Goal: Task Accomplishment & Management: Use online tool/utility

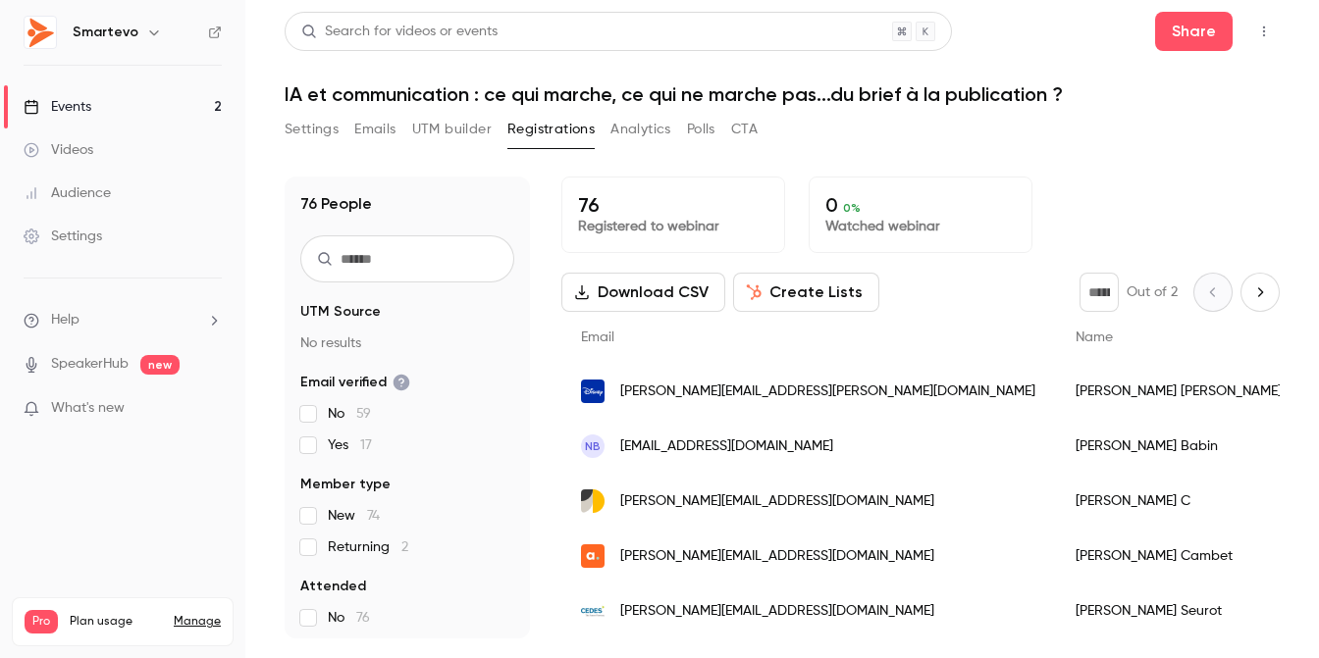
click at [88, 107] on div "Events" at bounding box center [58, 107] width 68 height 20
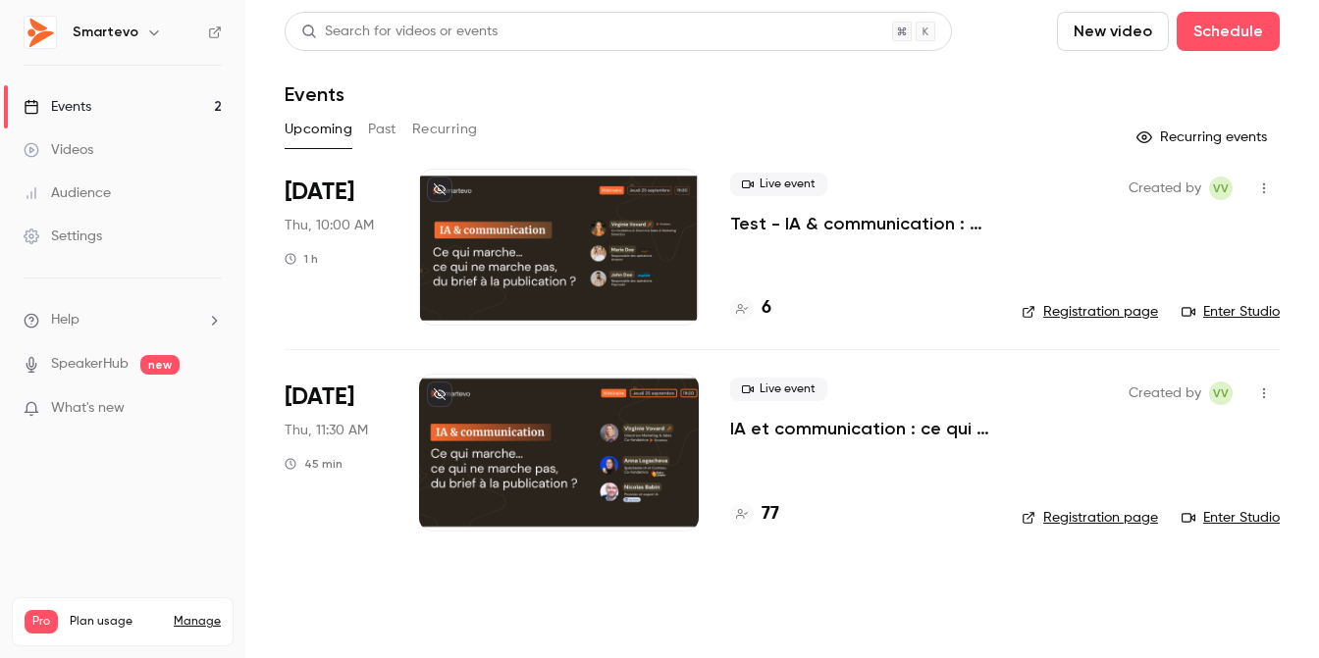
click at [534, 396] on div at bounding box center [559, 452] width 280 height 157
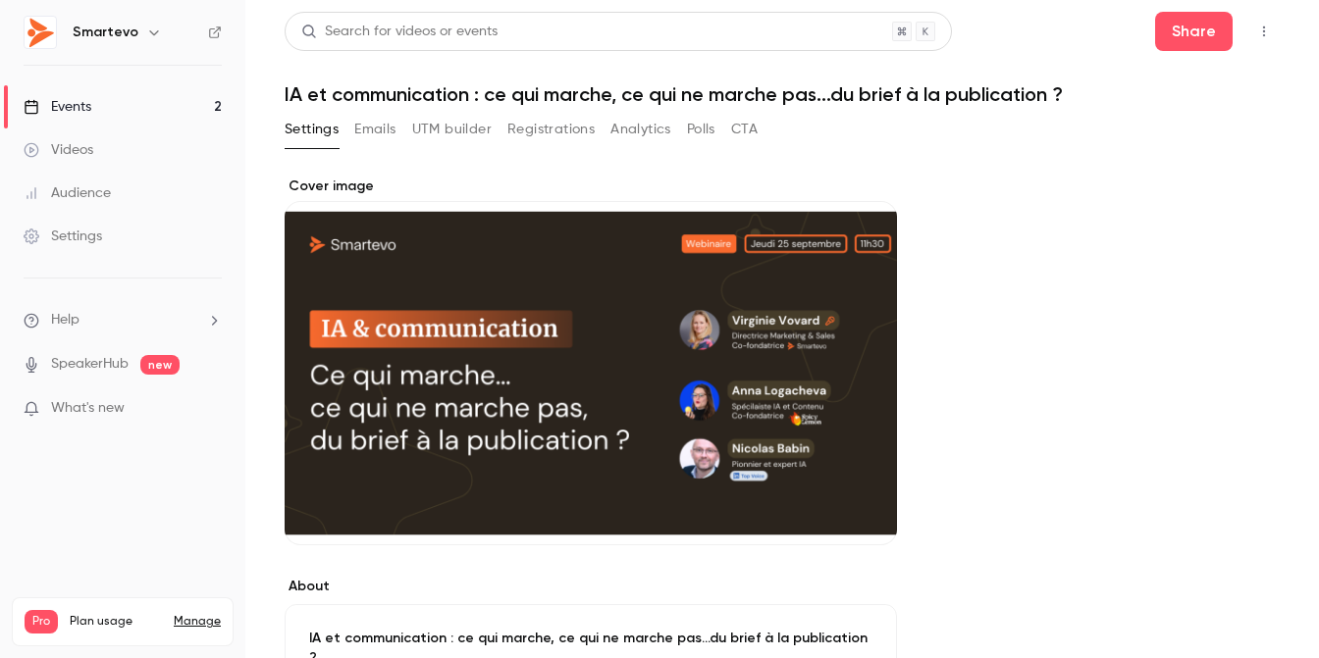
click at [106, 109] on link "Events 2" at bounding box center [122, 106] width 245 height 43
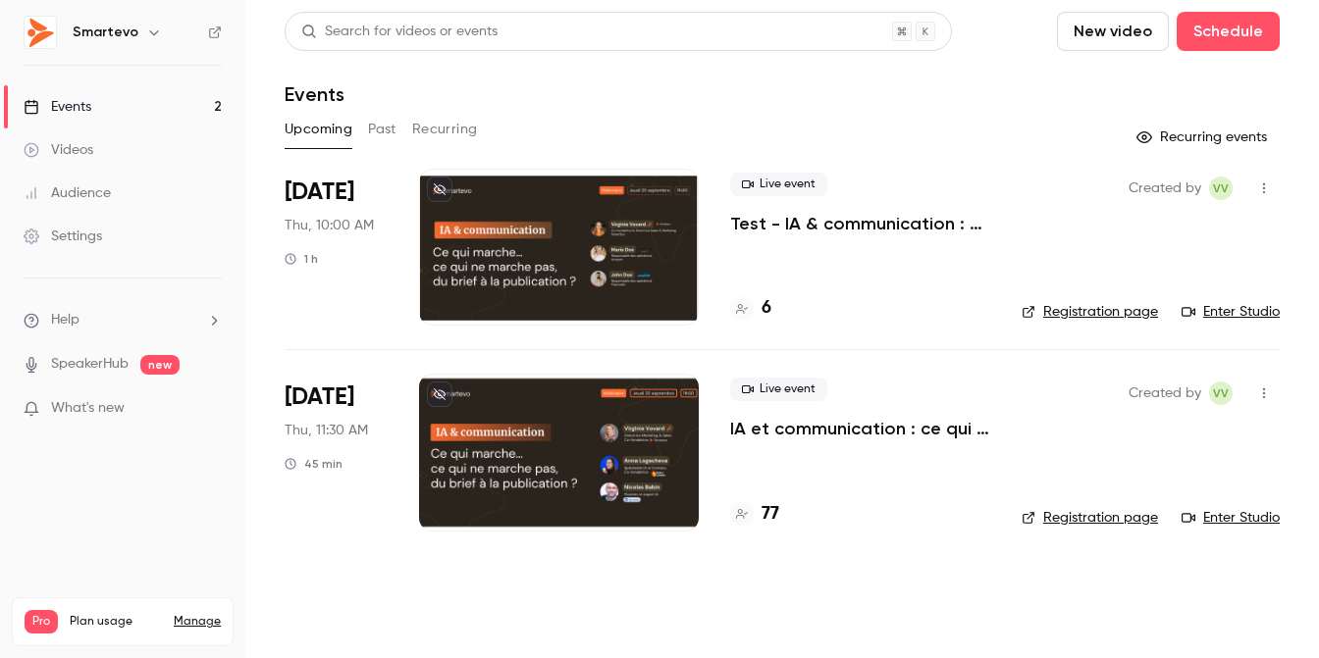
click at [568, 396] on div at bounding box center [559, 452] width 280 height 157
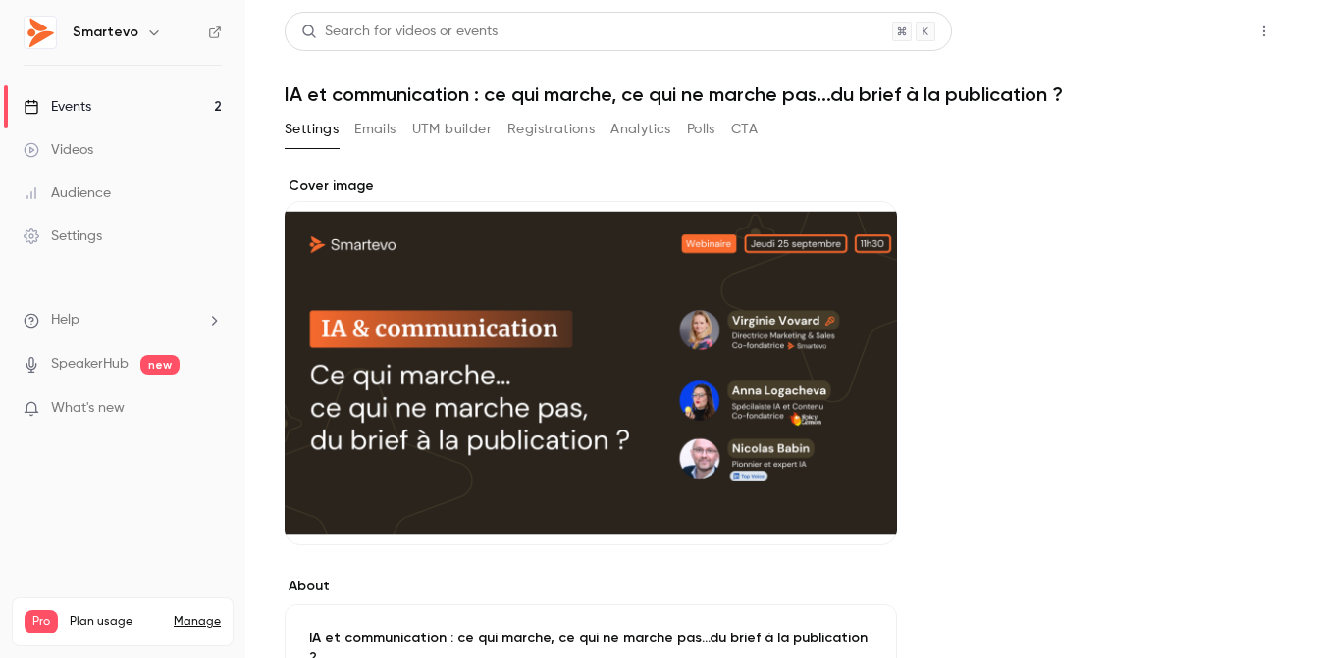
click at [1155, 32] on button "Share" at bounding box center [1194, 31] width 78 height 39
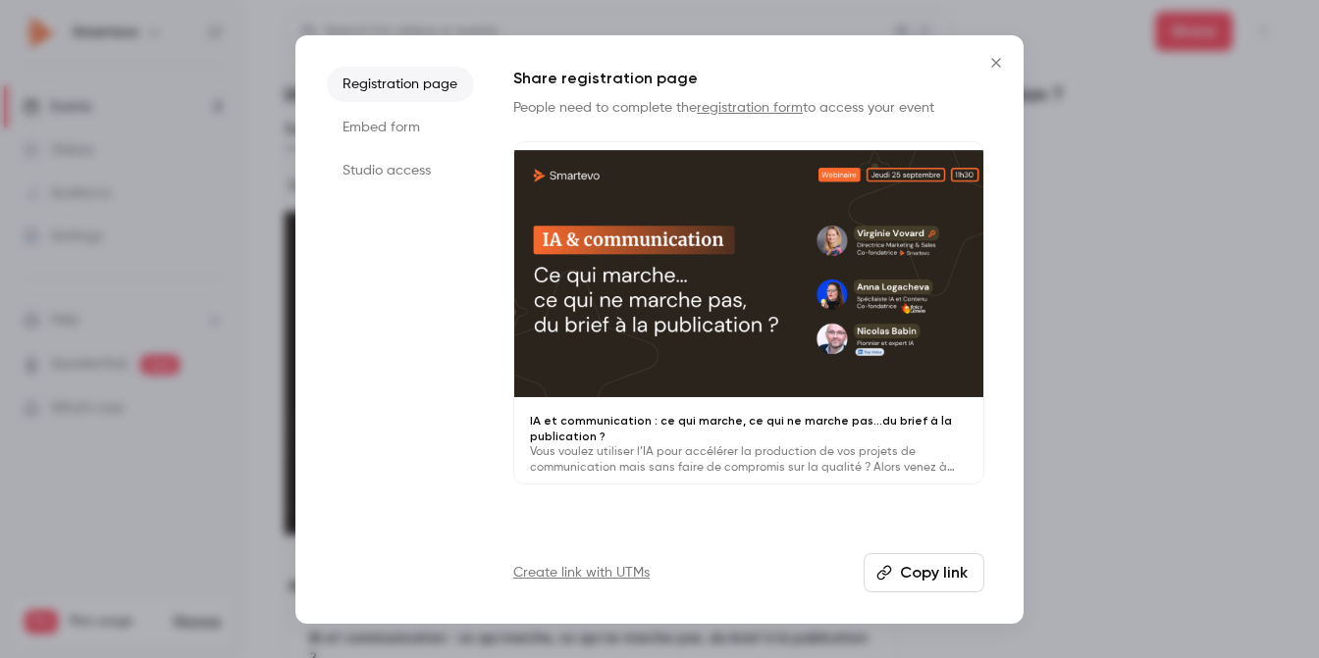
click at [903, 575] on button "Copy link" at bounding box center [924, 572] width 121 height 39
click at [1003, 73] on button "Close" at bounding box center [995, 62] width 39 height 39
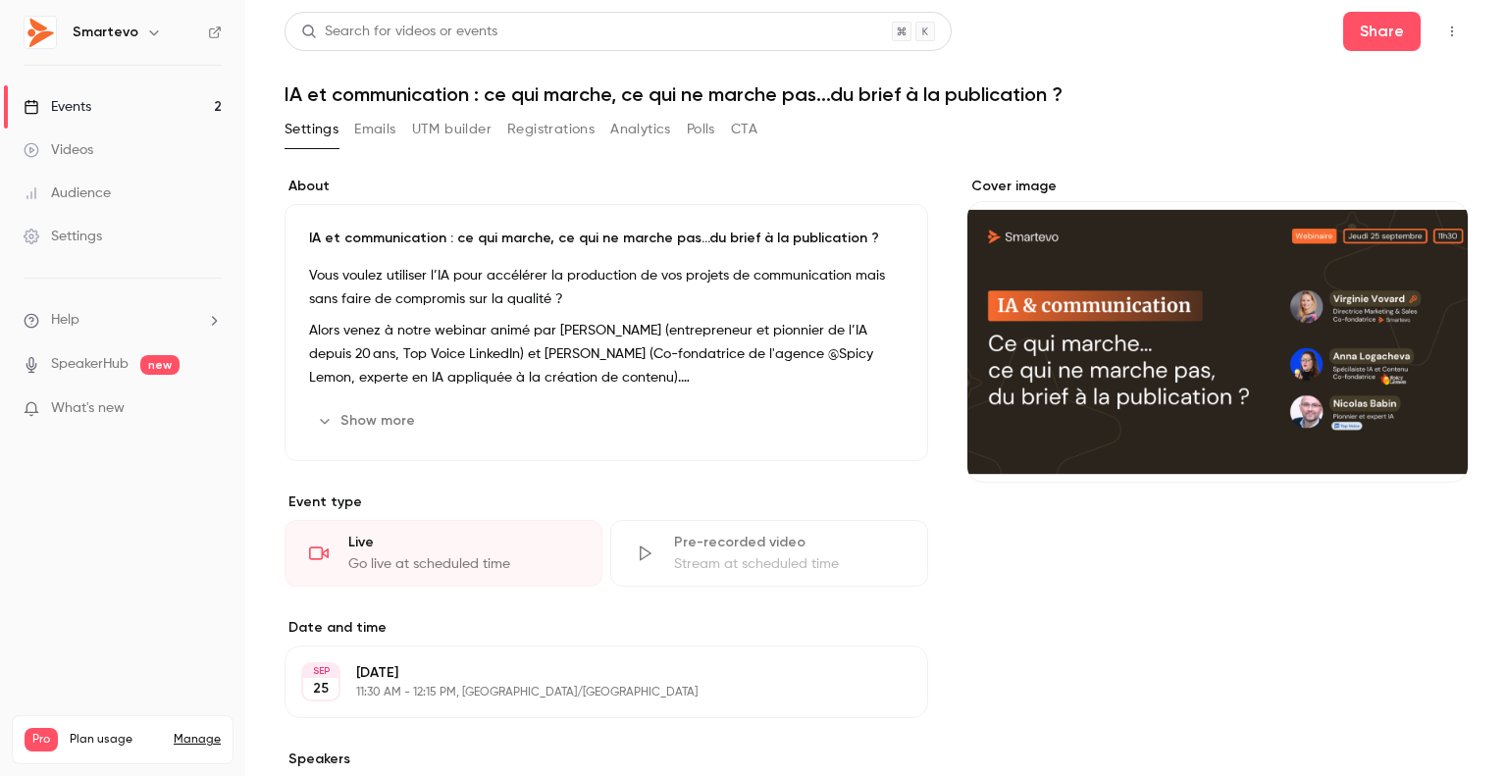
click at [134, 109] on link "Events 2" at bounding box center [122, 106] width 245 height 43
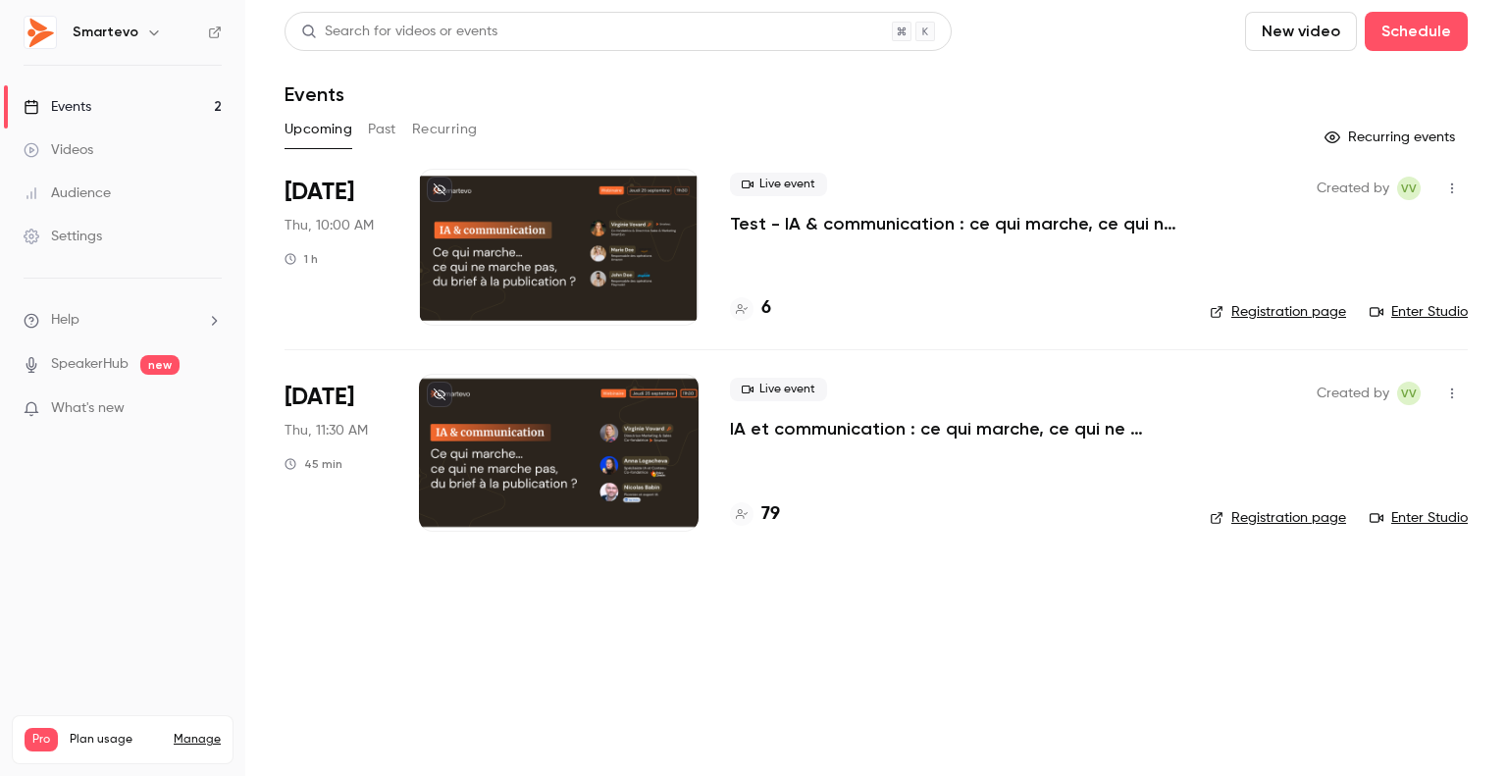
click at [778, 443] on div "Live event IA et communication : ce qui marche, ce qui ne marche pas...du brief…" at bounding box center [954, 452] width 448 height 157
click at [777, 436] on p "IA et communication : ce qui marche, ce qui ne marche pas...du brief à la publi…" at bounding box center [954, 429] width 448 height 24
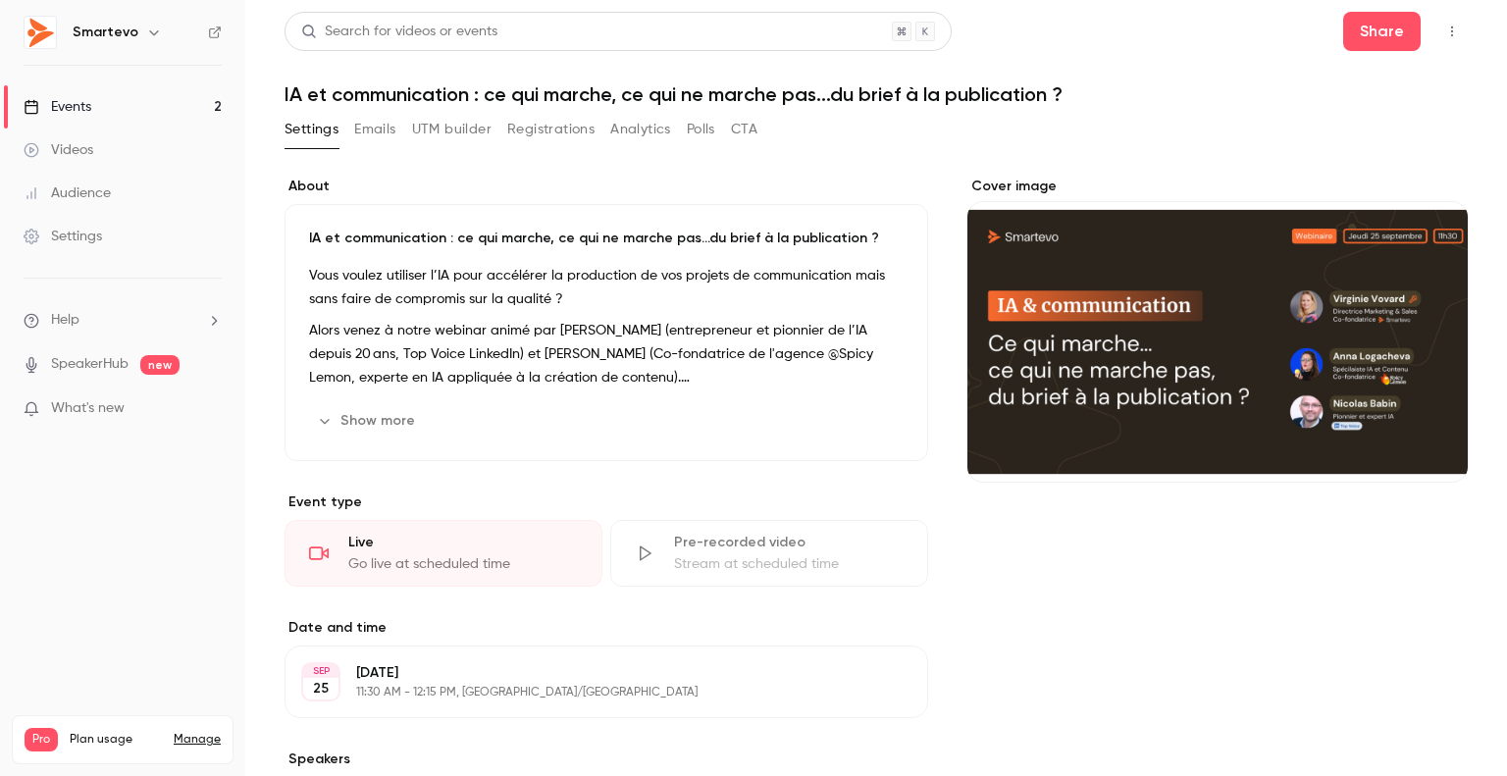
click at [564, 116] on button "Registrations" at bounding box center [550, 129] width 87 height 31
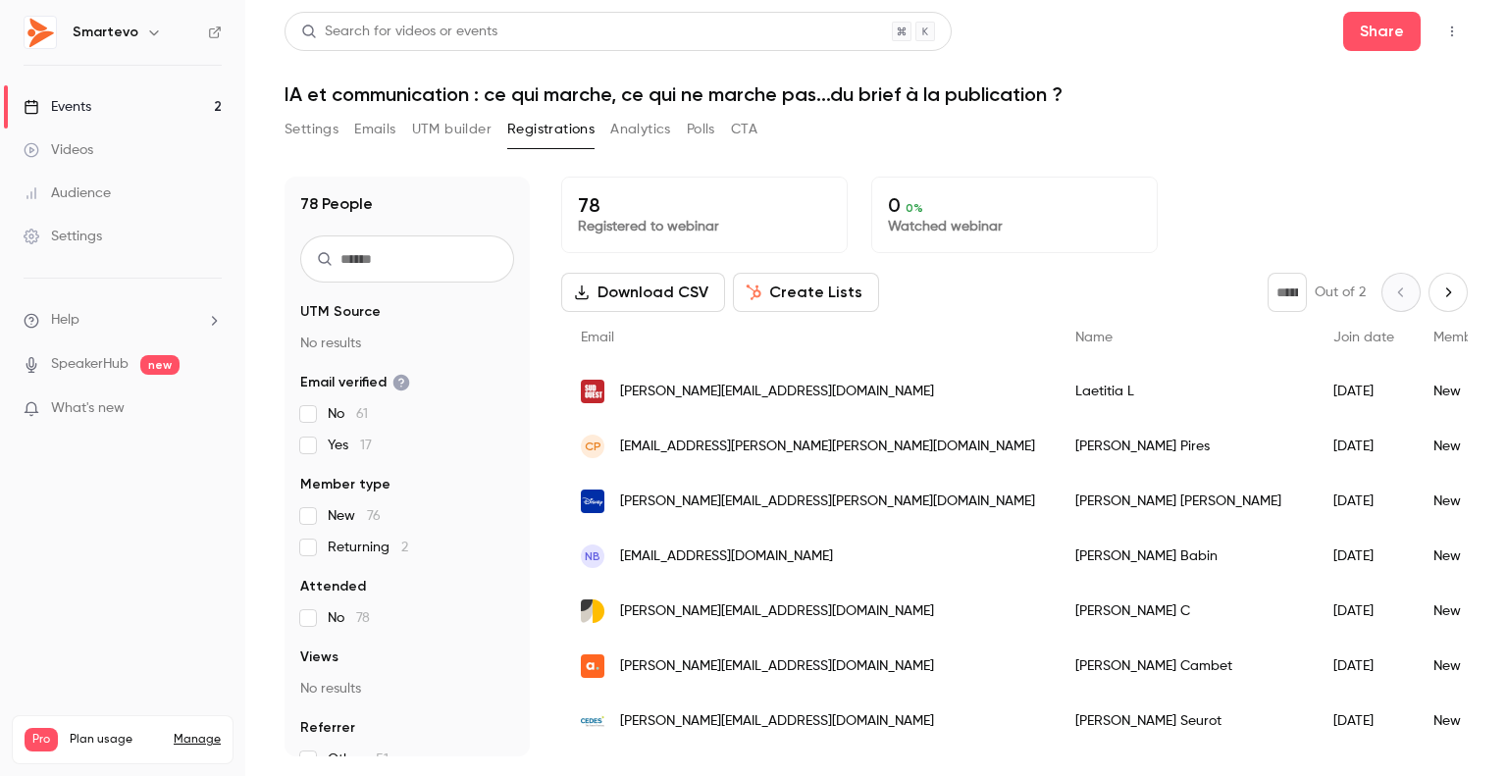
click at [110, 105] on link "Events 2" at bounding box center [122, 106] width 245 height 43
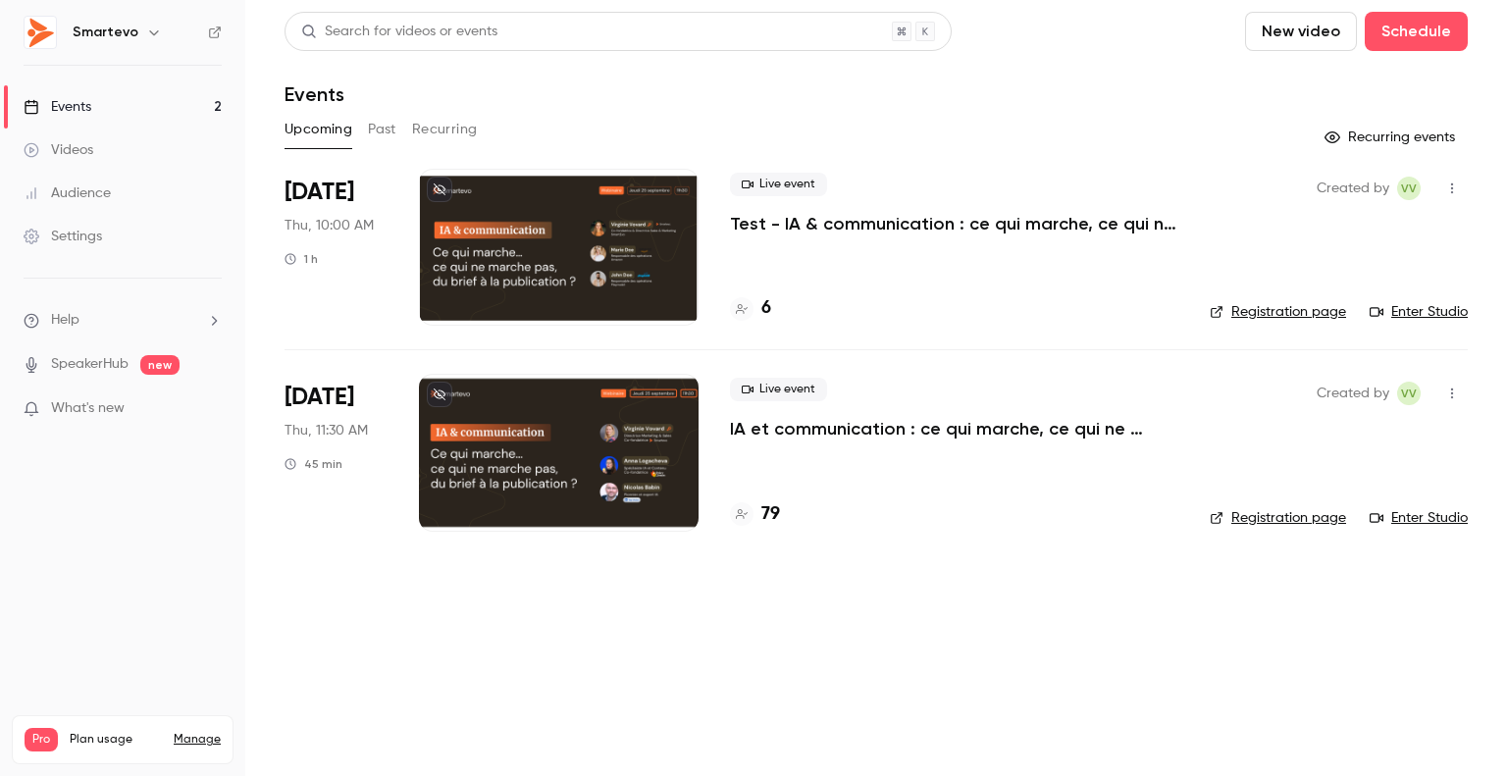
click at [534, 199] on div at bounding box center [559, 247] width 280 height 157
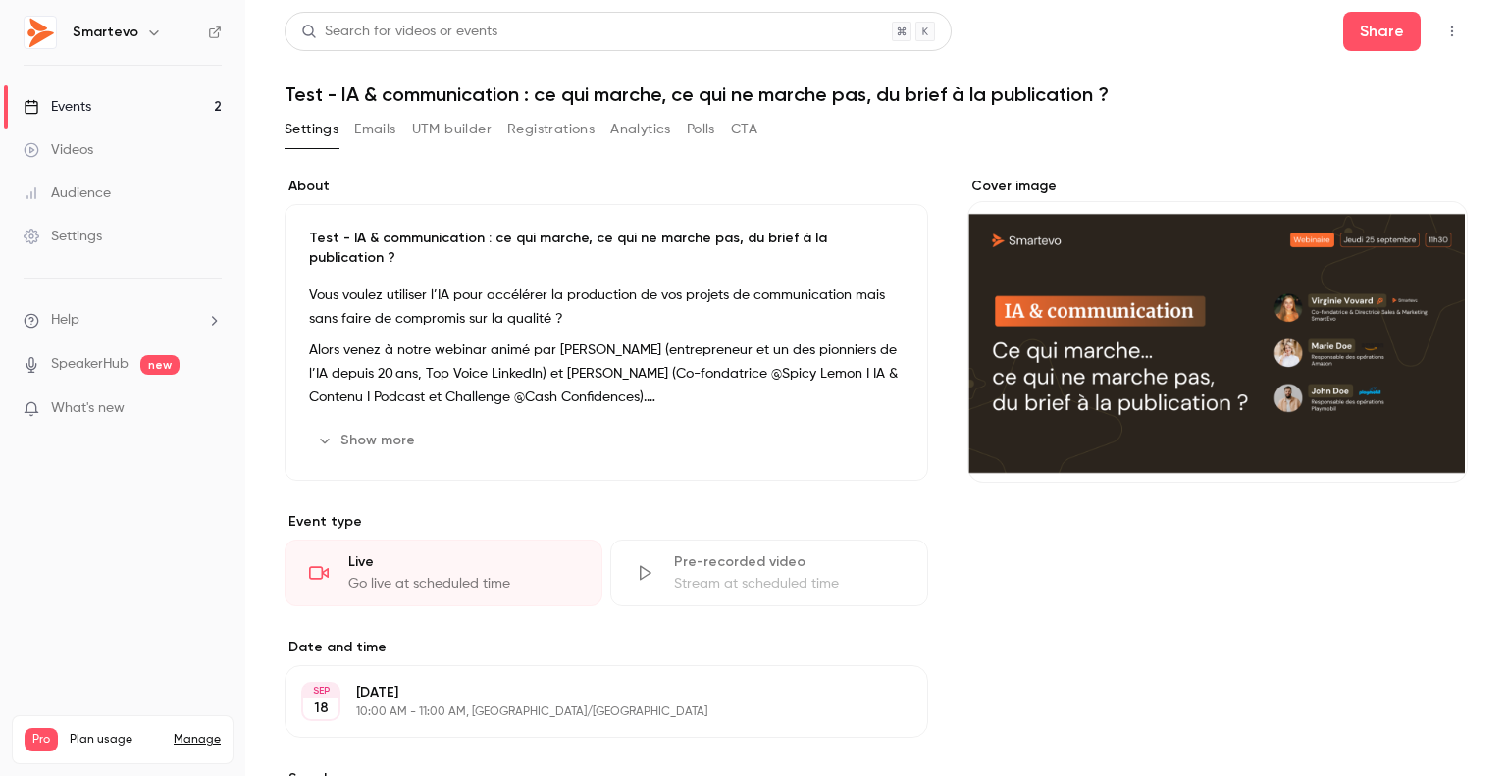
click at [432, 574] on div "Go live at scheduled time" at bounding box center [463, 584] width 230 height 20
click at [446, 552] on div "Live" at bounding box center [463, 562] width 230 height 20
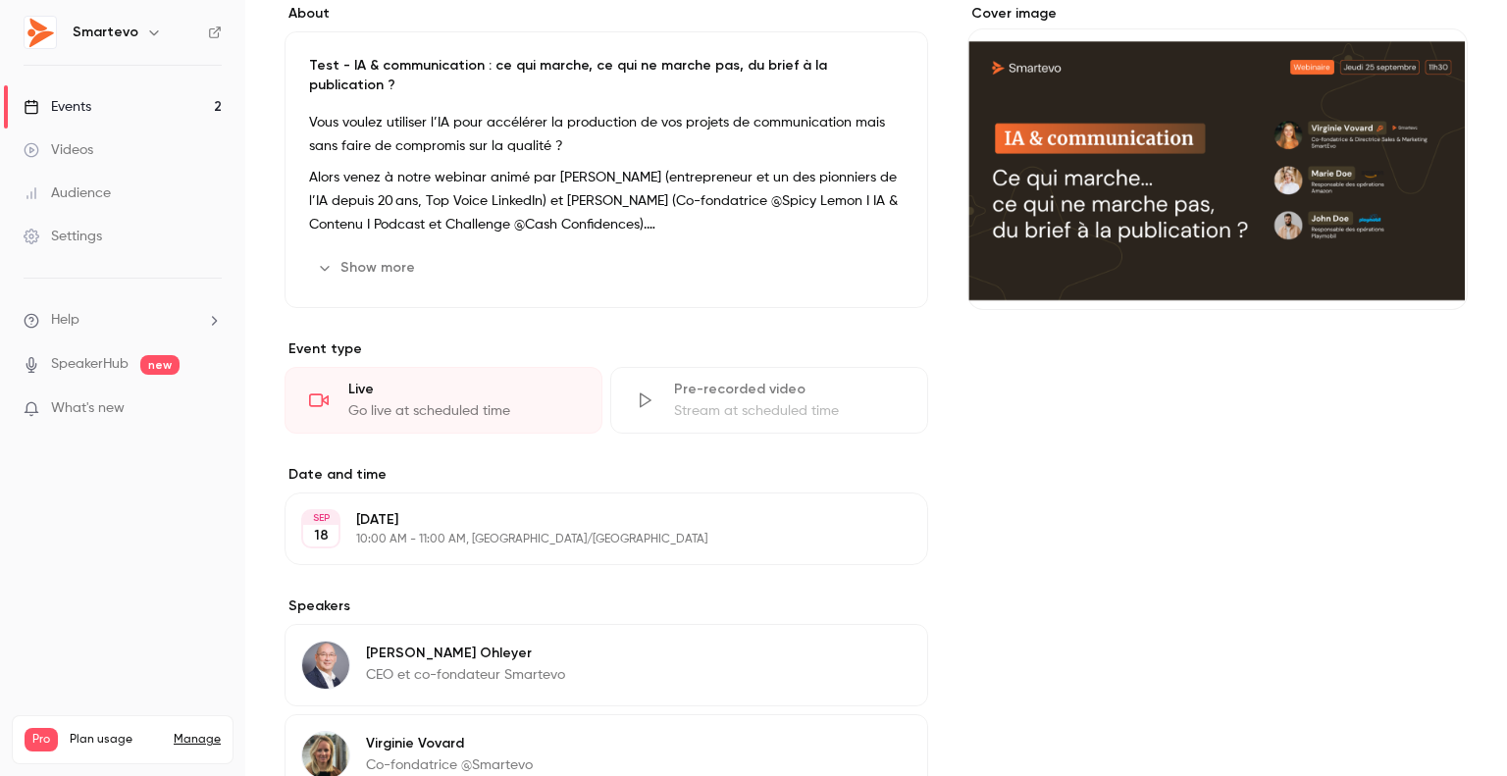
scroll to position [294, 0]
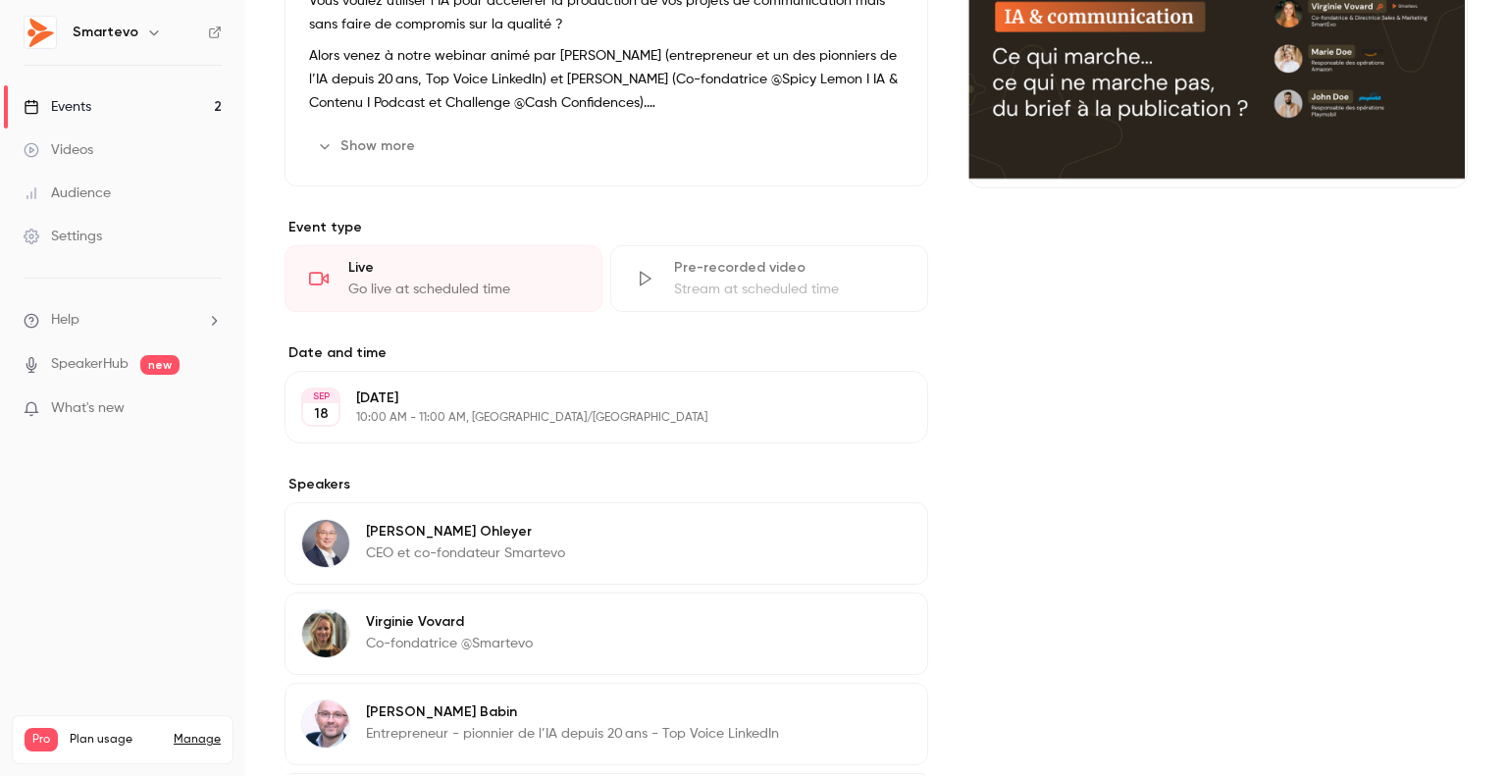
click at [403, 280] on div "Go live at scheduled time" at bounding box center [463, 290] width 230 height 20
click at [314, 269] on icon at bounding box center [319, 279] width 20 height 20
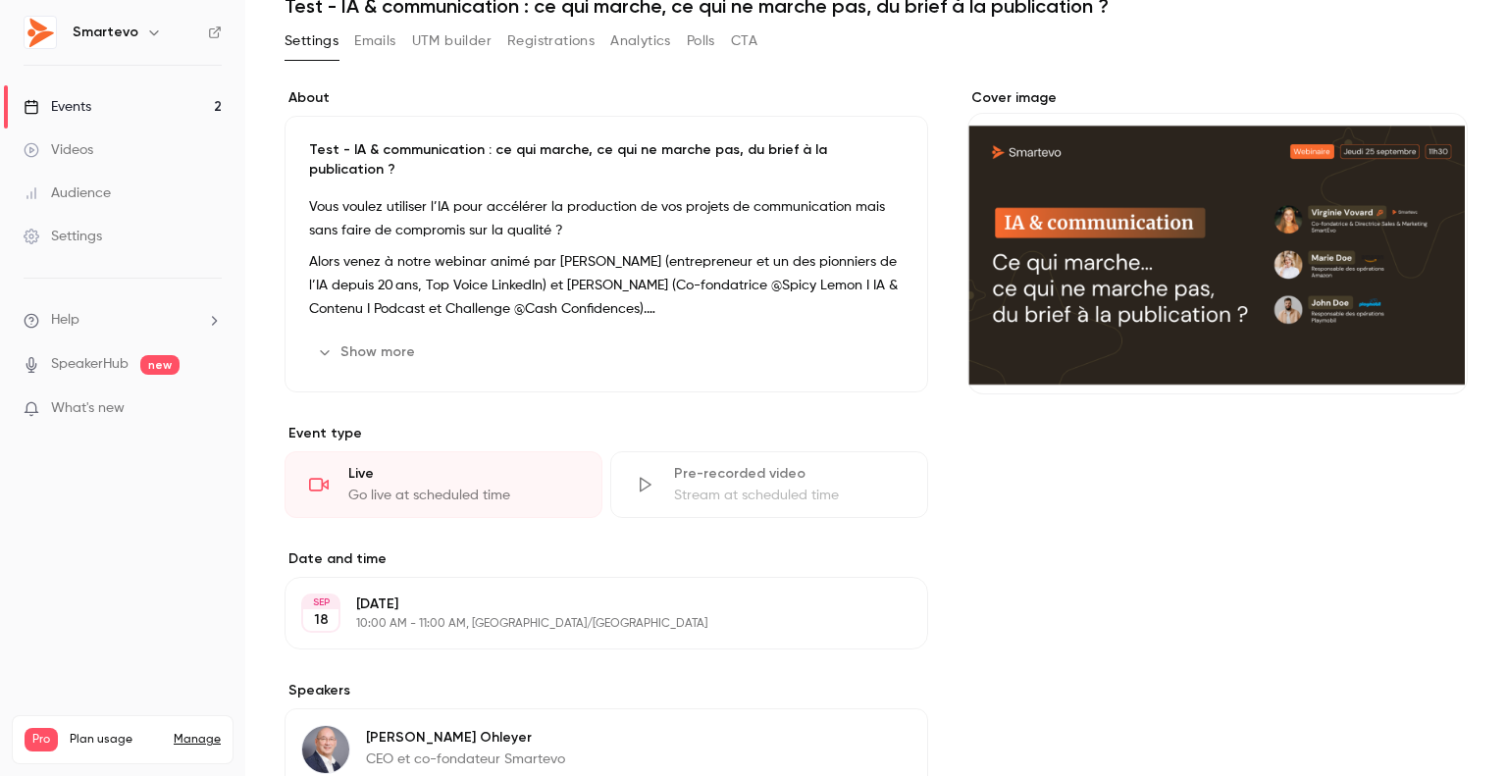
scroll to position [0, 0]
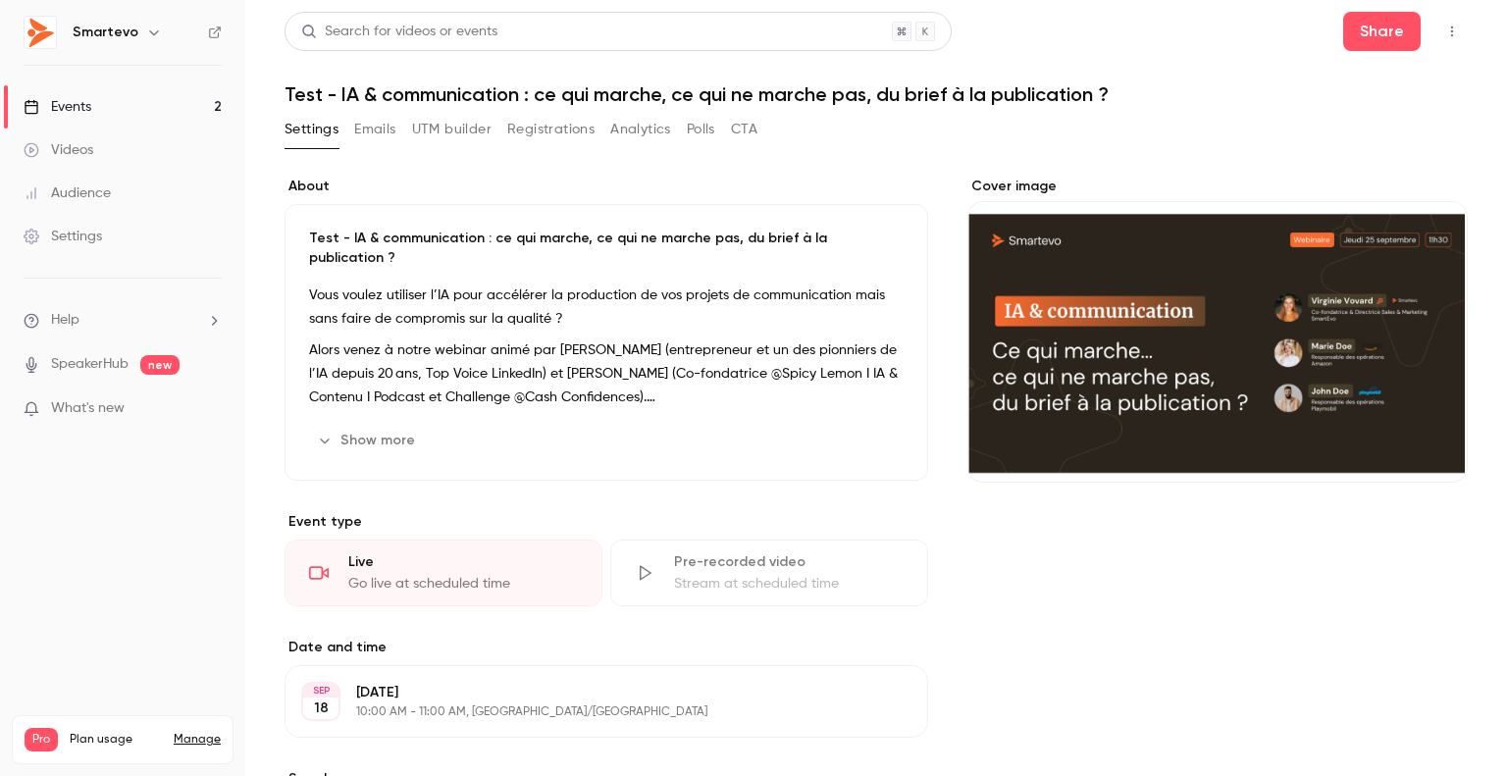
click at [492, 574] on div "Go live at scheduled time" at bounding box center [463, 584] width 230 height 20
click at [491, 574] on div "Go live at scheduled time" at bounding box center [463, 584] width 230 height 20
click at [449, 552] on div "Live" at bounding box center [463, 562] width 230 height 20
click at [80, 106] on div "Events" at bounding box center [58, 107] width 68 height 20
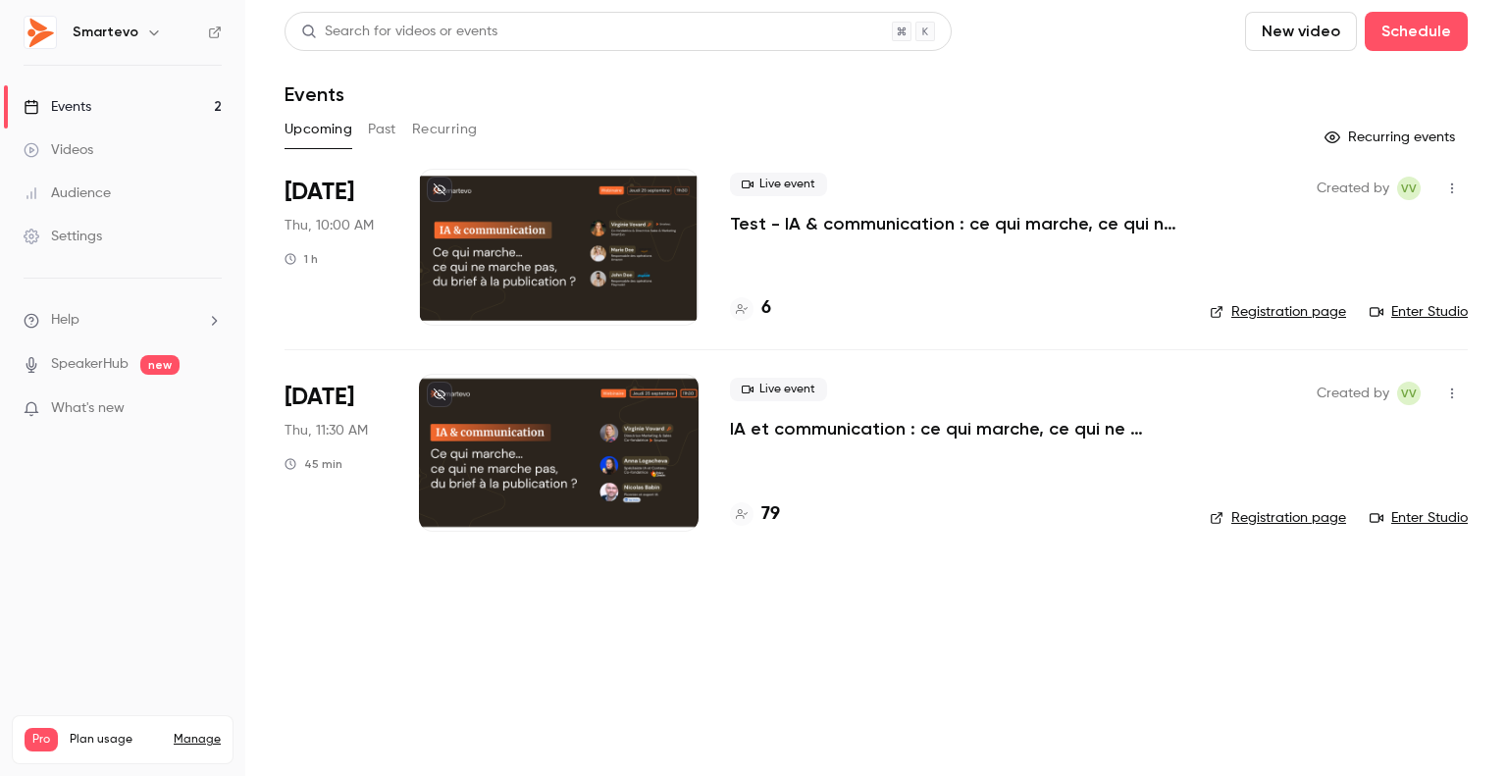
click at [499, 270] on div at bounding box center [559, 247] width 280 height 157
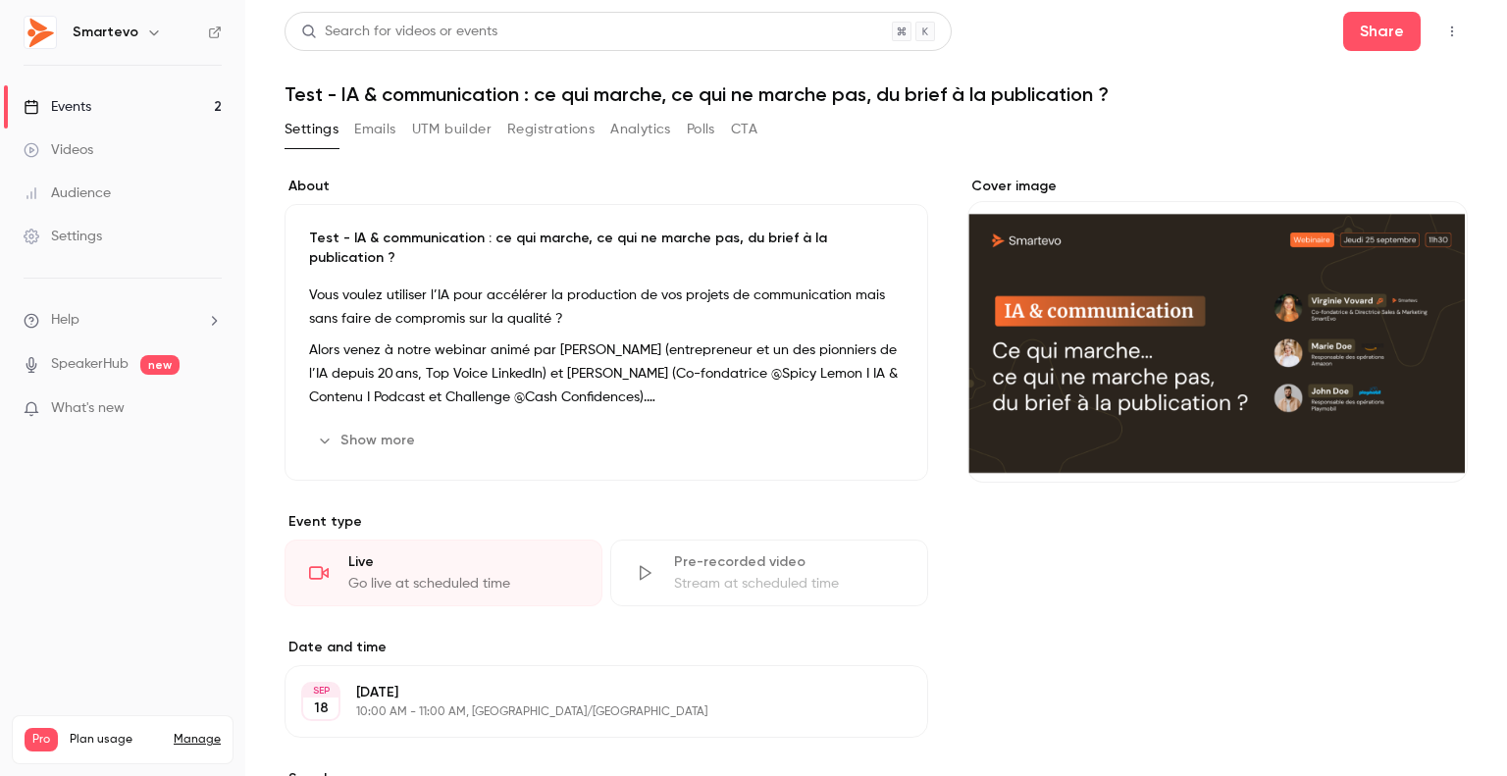
click at [462, 574] on div "Go live at scheduled time" at bounding box center [463, 584] width 230 height 20
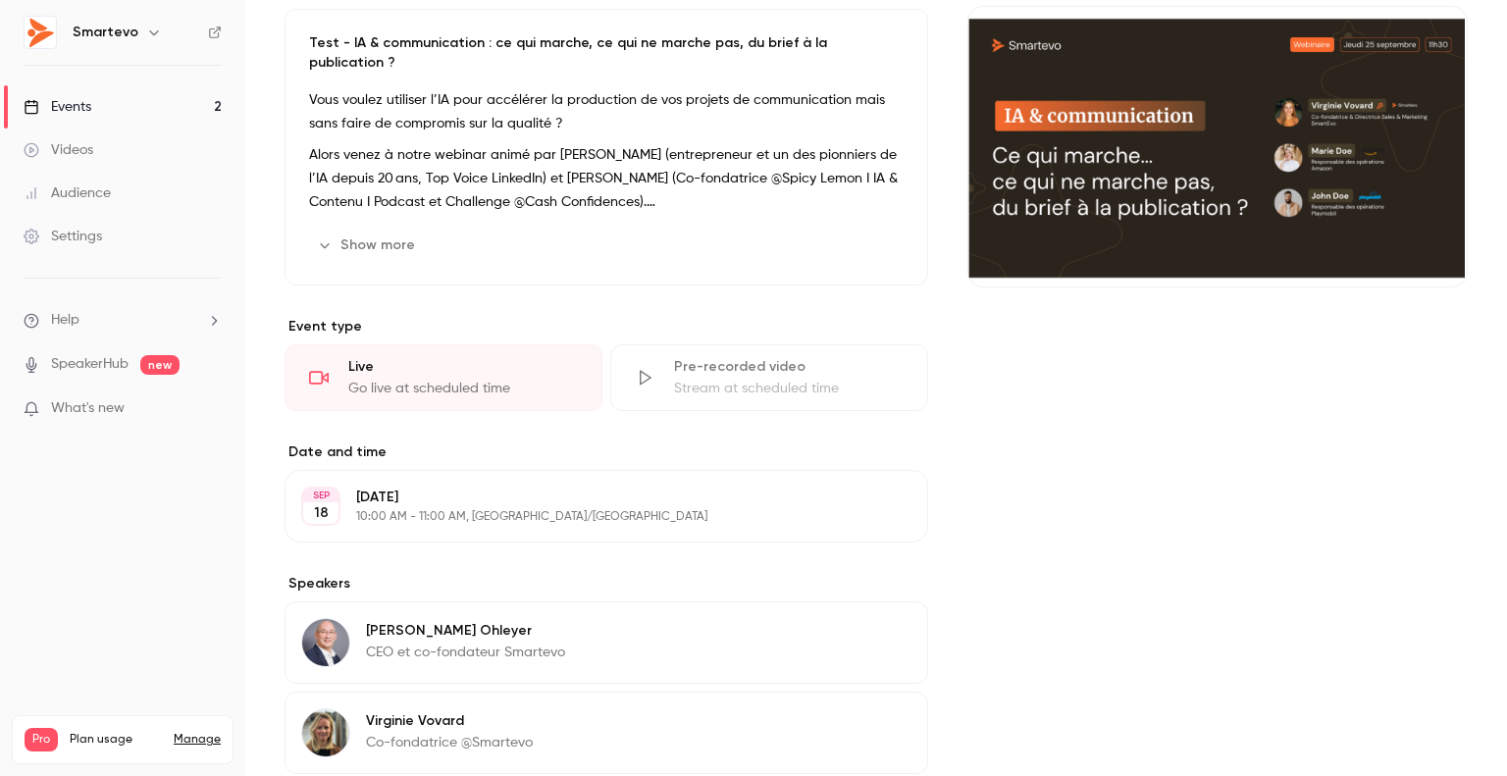
scroll to position [196, 0]
click at [460, 487] on p "[DATE]" at bounding box center [590, 497] width 468 height 20
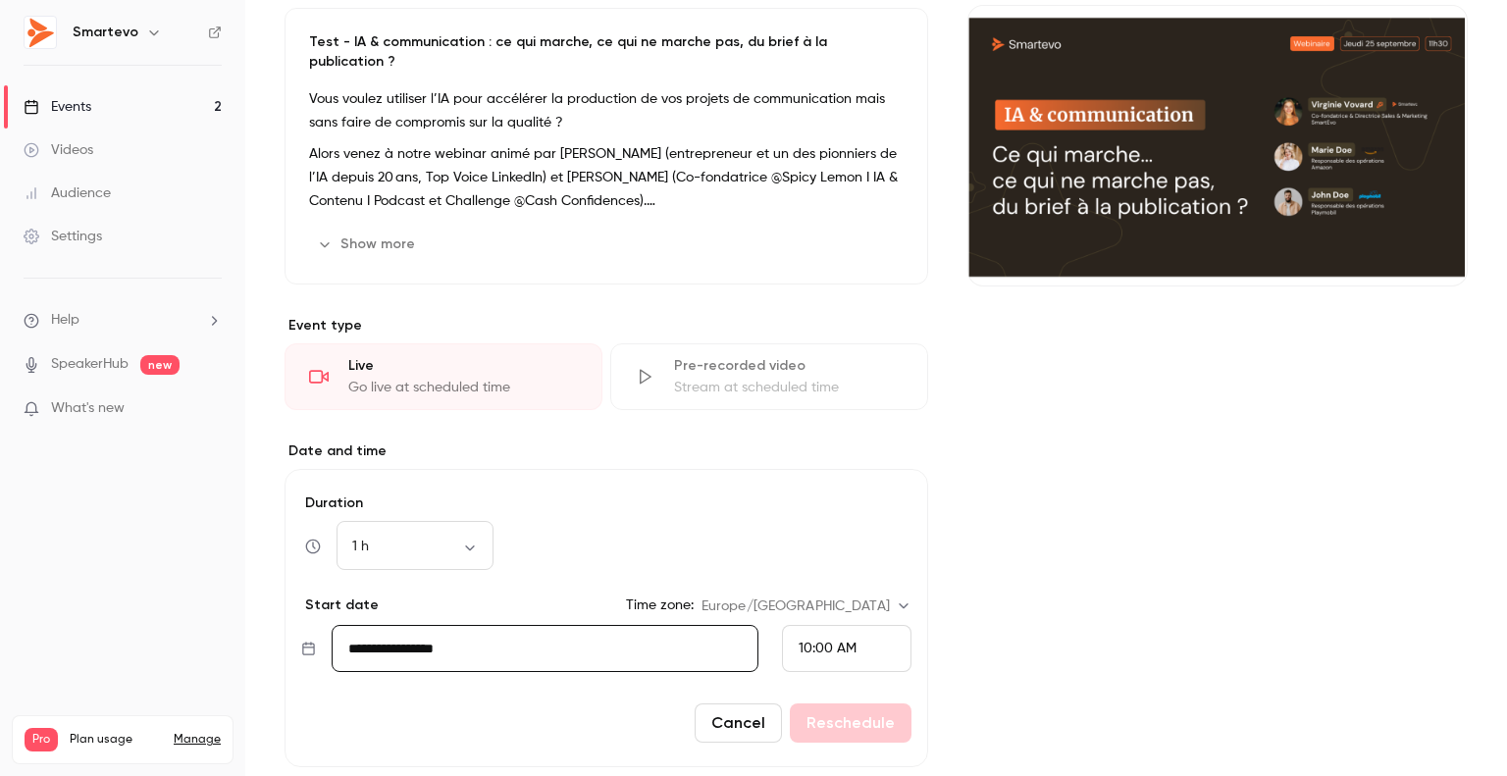
click at [425, 378] on div "Go live at scheduled time" at bounding box center [463, 388] width 230 height 20
click at [417, 378] on div "Go live at scheduled time" at bounding box center [463, 388] width 230 height 20
click at [120, 106] on link "Events 2" at bounding box center [122, 106] width 245 height 43
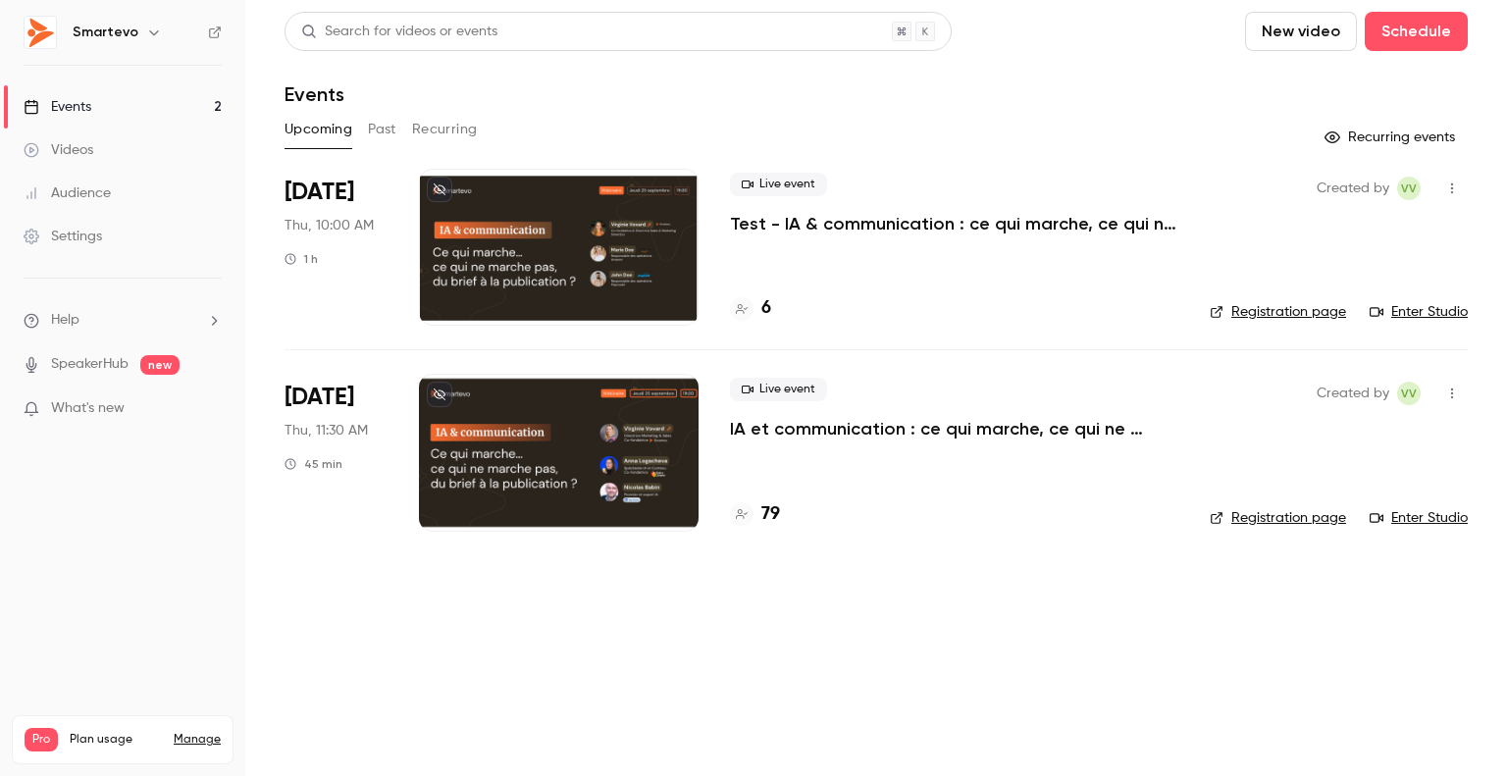
click at [581, 204] on div at bounding box center [559, 247] width 280 height 157
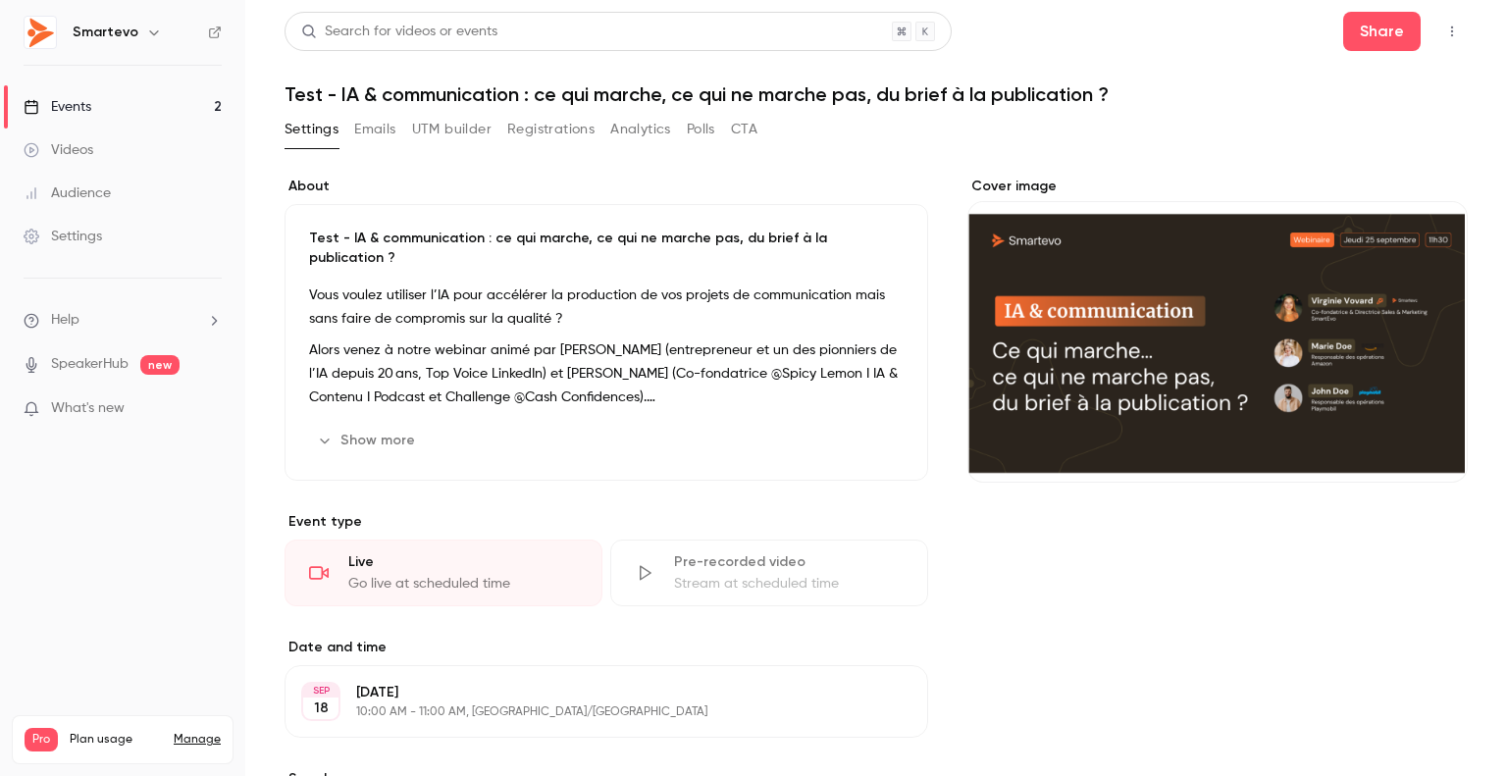
click at [95, 98] on link "Events 2" at bounding box center [122, 106] width 245 height 43
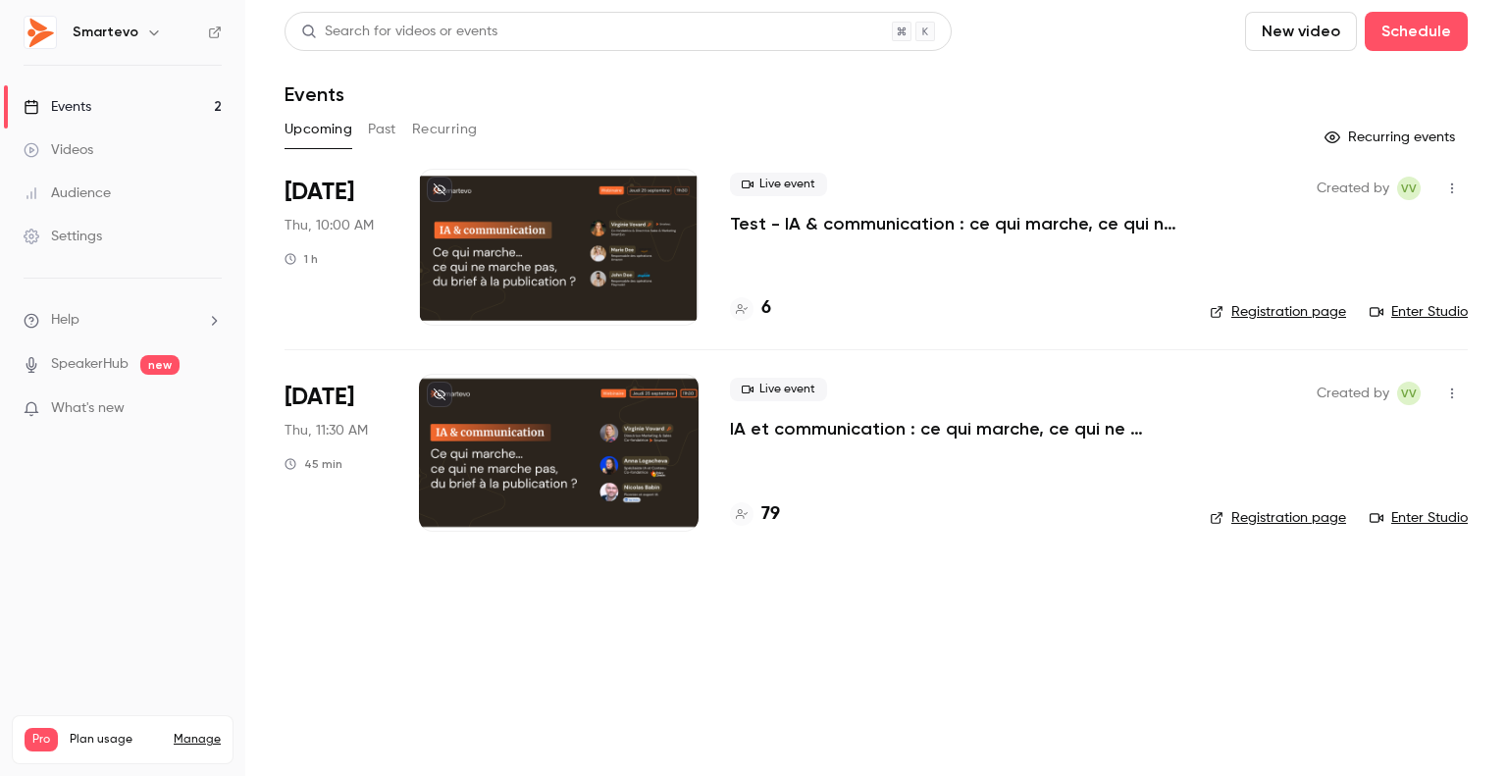
click at [1318, 316] on link "Enter Studio" at bounding box center [1419, 312] width 98 height 20
click at [628, 199] on div at bounding box center [559, 247] width 280 height 157
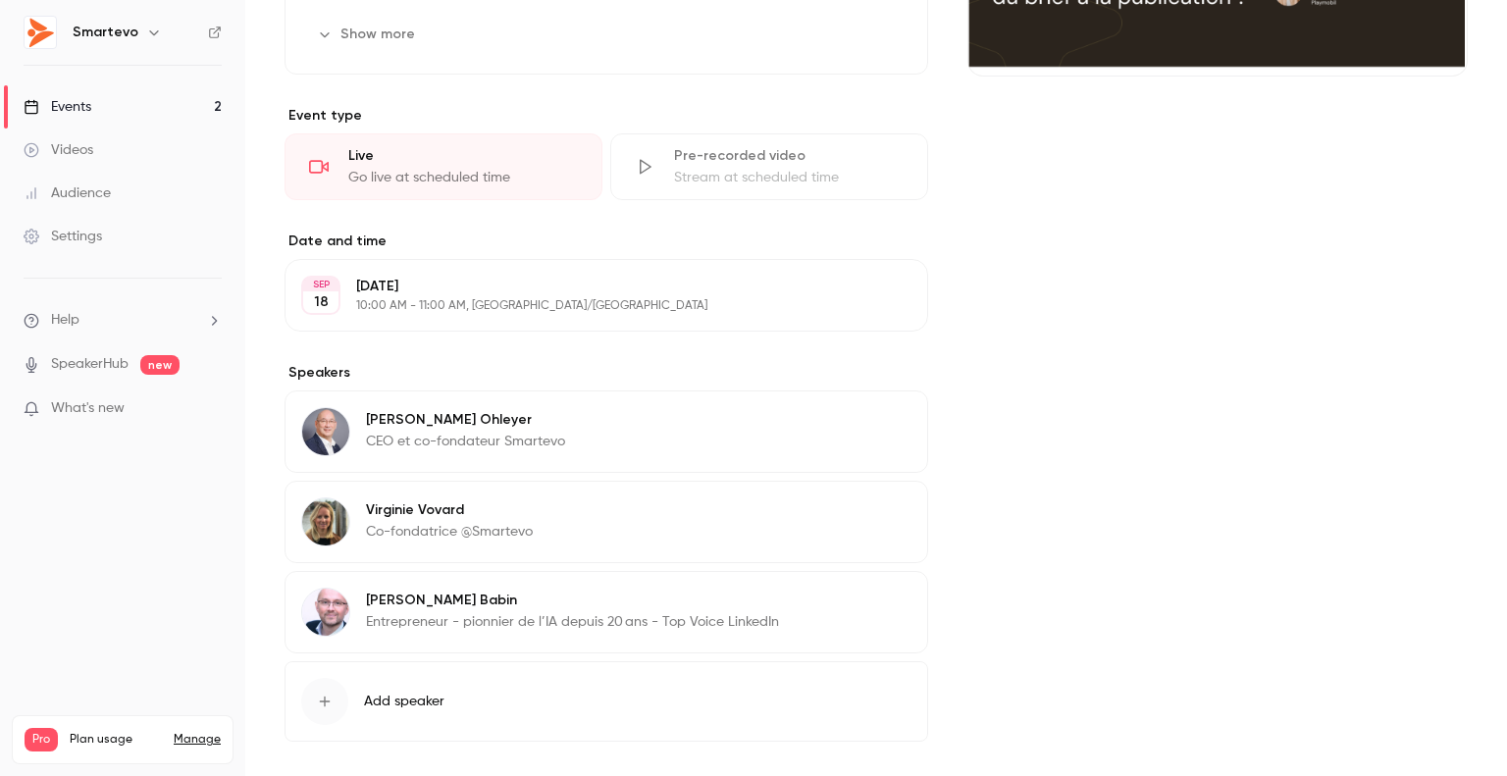
scroll to position [373, 0]
